Goal: Information Seeking & Learning: Learn about a topic

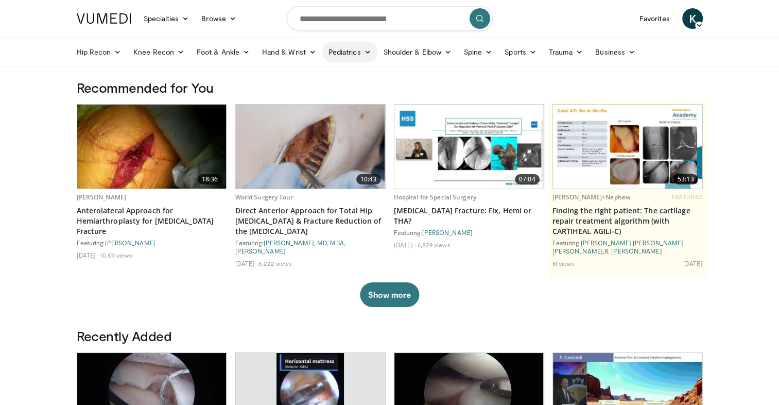
click at [367, 48] on icon at bounding box center [367, 51] width 7 height 7
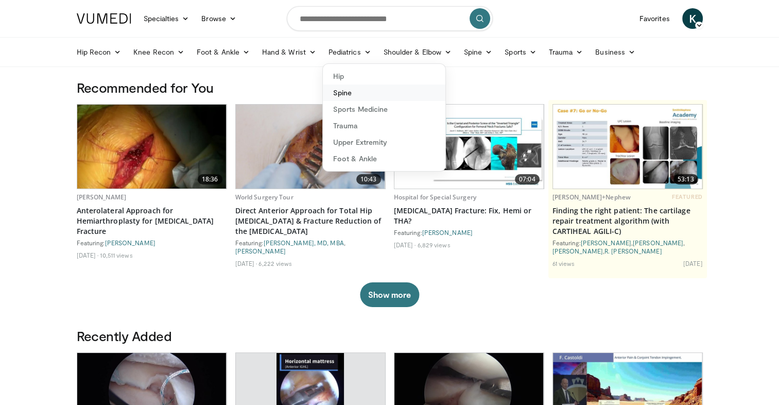
click at [346, 94] on link "Spine" at bounding box center [384, 92] width 122 height 16
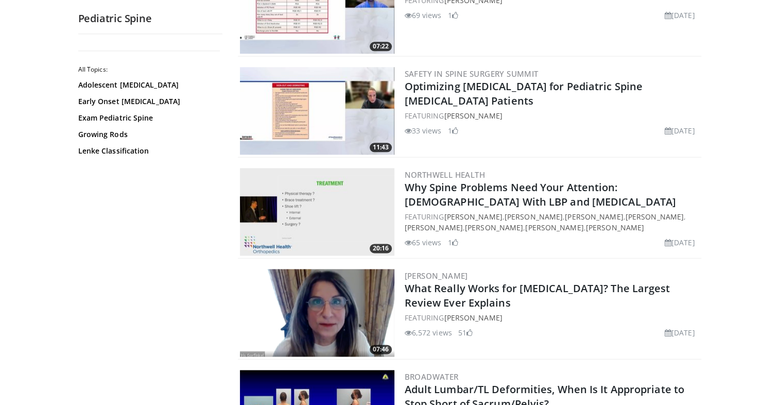
scroll to position [1261, 0]
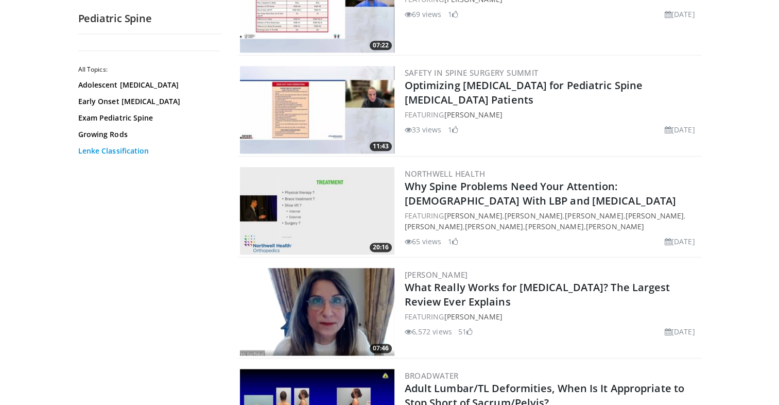
click at [87, 155] on div "All Topics: Adolescent Idiopathic Scoliosis Early Onset Scoliosis Exam Pediatri…" at bounding box center [150, 218] width 144 height 352
click at [86, 152] on link "Lenke Classification" at bounding box center [147, 151] width 139 height 10
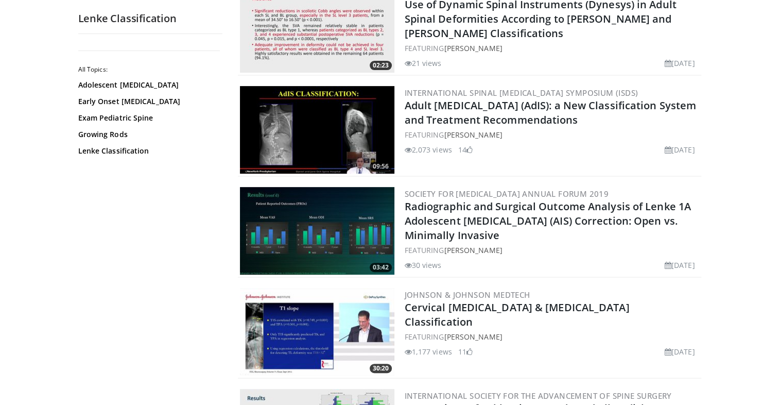
scroll to position [334, 0]
